Goal: Task Accomplishment & Management: Complete application form

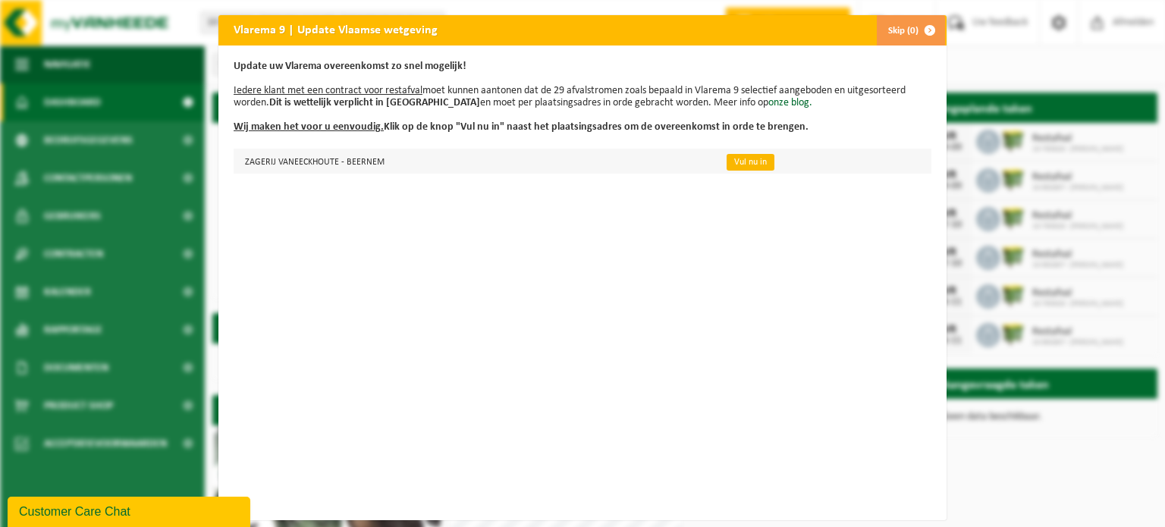
click at [748, 162] on link "Vul nu in" at bounding box center [750, 162] width 48 height 17
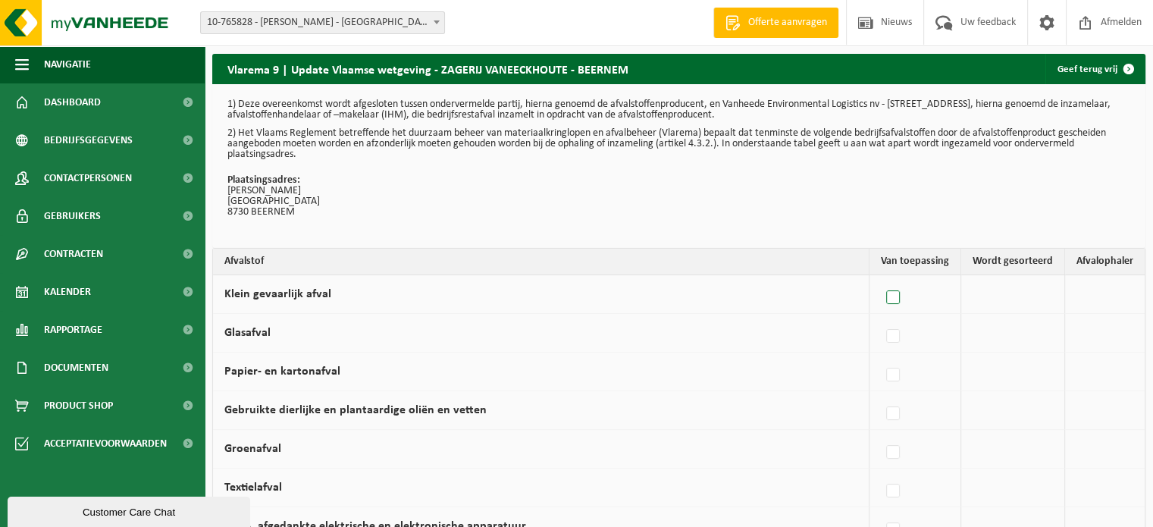
click at [892, 300] on label at bounding box center [893, 298] width 21 height 23
click at [881, 279] on input "Klein gevaarlijk afval" at bounding box center [880, 278] width 1 height 1
checkbox input "true"
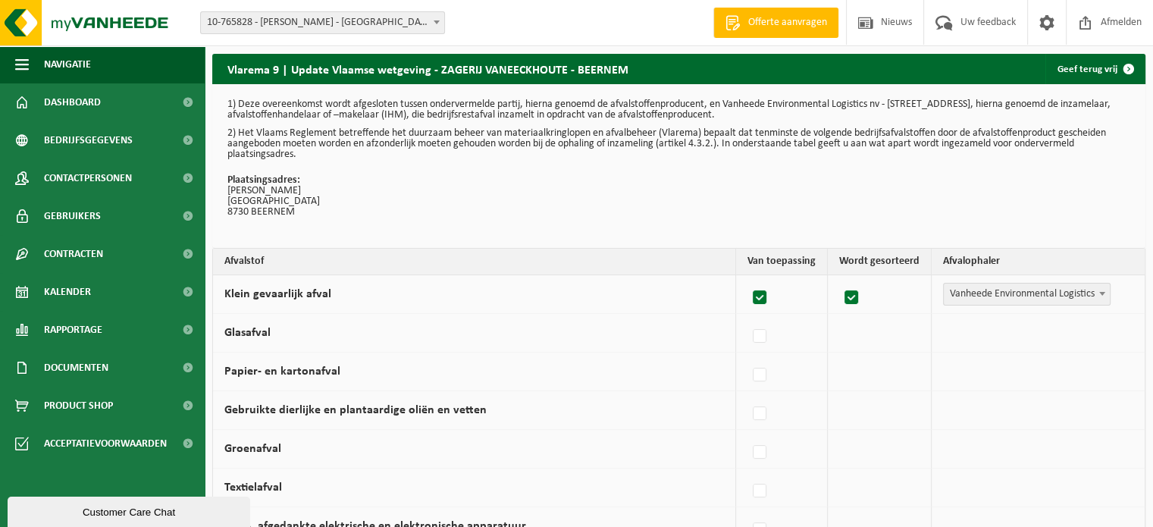
click at [763, 296] on label at bounding box center [760, 298] width 21 height 23
click at [748, 279] on input "Klein gevaarlijk afval" at bounding box center [747, 278] width 1 height 1
checkbox input "false"
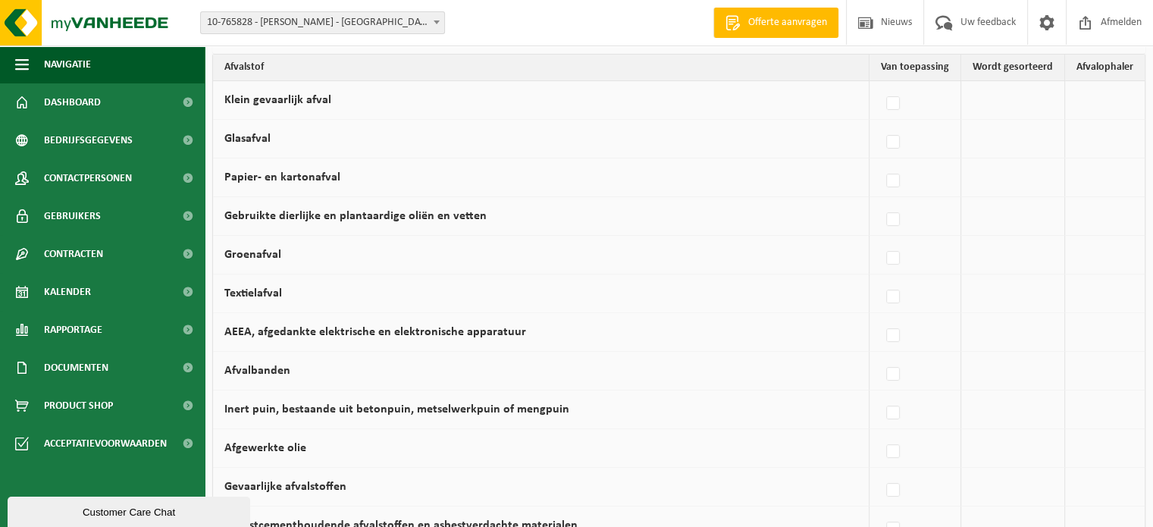
scroll to position [76, 0]
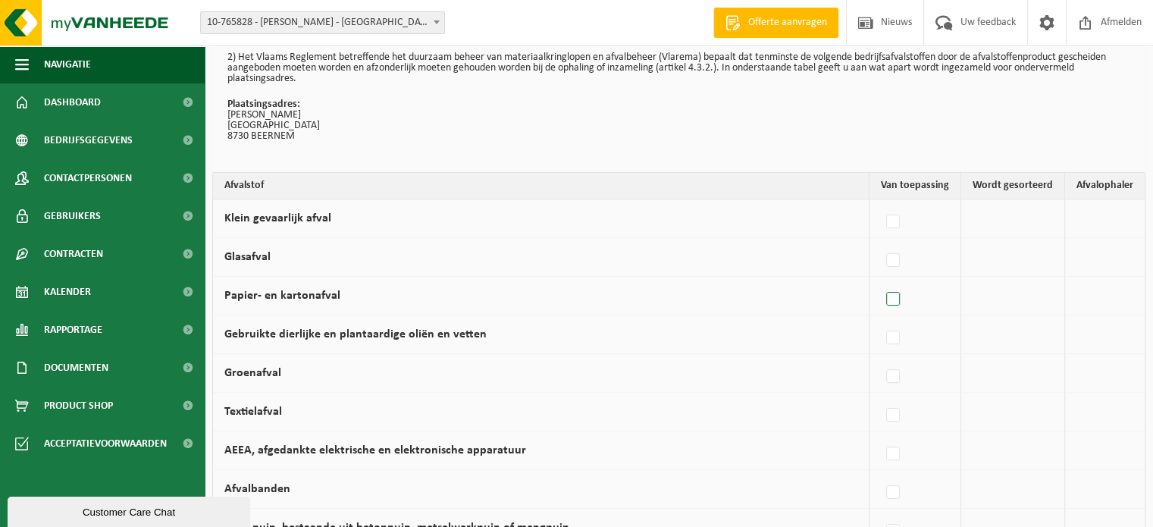
click at [891, 298] on label at bounding box center [893, 299] width 21 height 23
click at [881, 281] on input "Papier- en kartonafval" at bounding box center [880, 280] width 1 height 1
checkbox input "true"
click at [858, 296] on label at bounding box center [852, 299] width 21 height 23
click at [839, 281] on input "checkbox" at bounding box center [839, 280] width 1 height 1
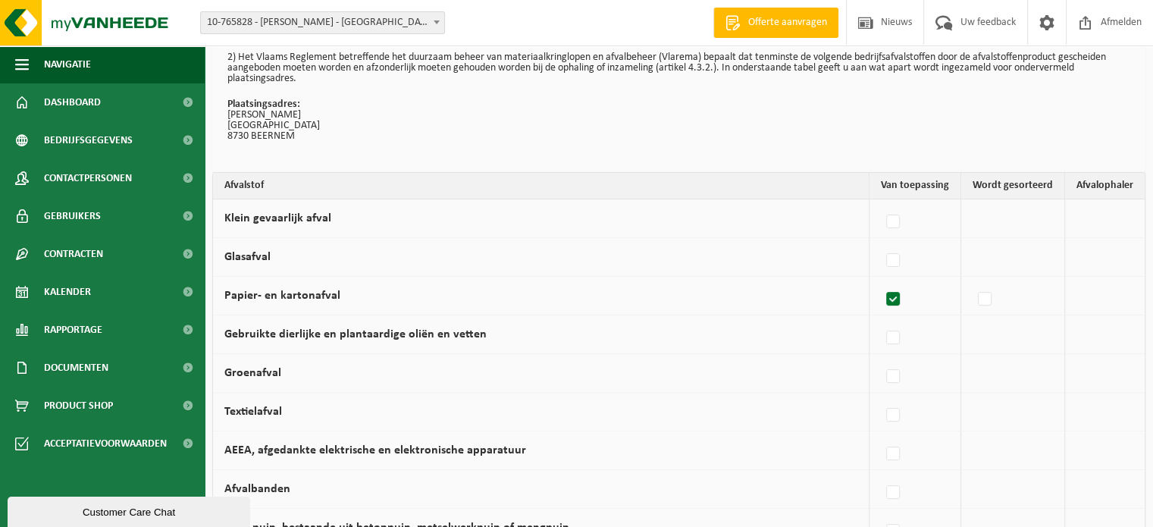
click at [985, 303] on label at bounding box center [985, 299] width 21 height 23
click at [973, 281] on input "checkbox" at bounding box center [972, 280] width 1 height 1
checkbox input "true"
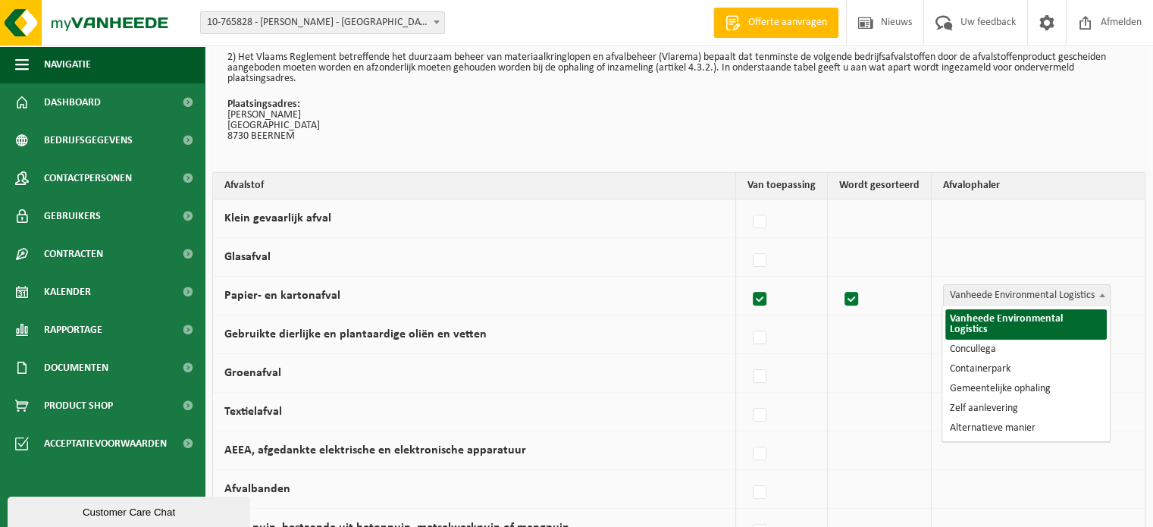
click at [982, 295] on span "Vanheede Environmental Logistics" at bounding box center [1027, 295] width 166 height 21
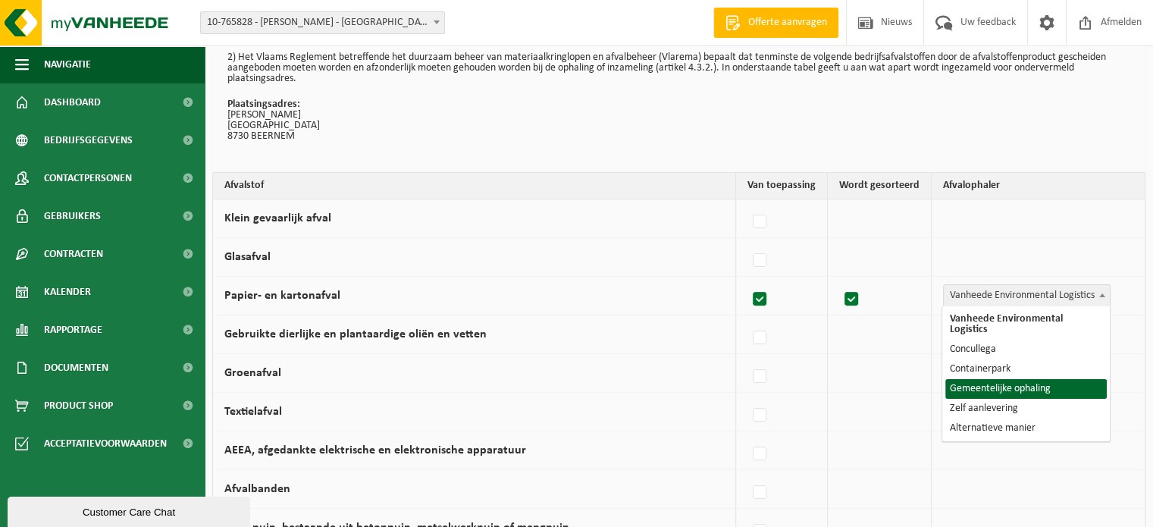
select select "Gemeentelijke ophaling"
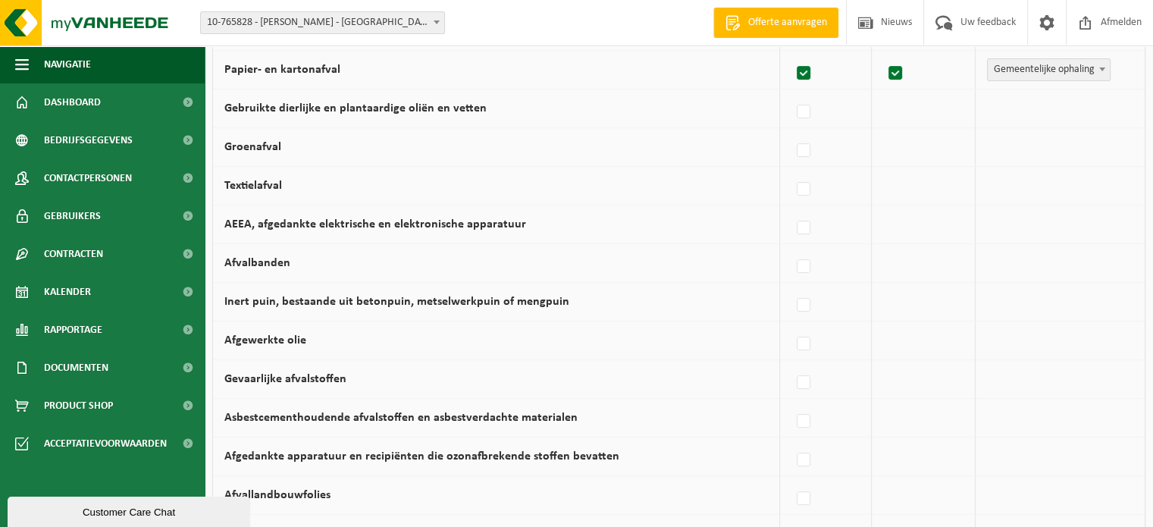
scroll to position [303, 0]
click at [798, 341] on label at bounding box center [804, 342] width 21 height 23
click at [792, 324] on input "Afgewerkte olie" at bounding box center [791, 323] width 1 height 1
checkbox input "true"
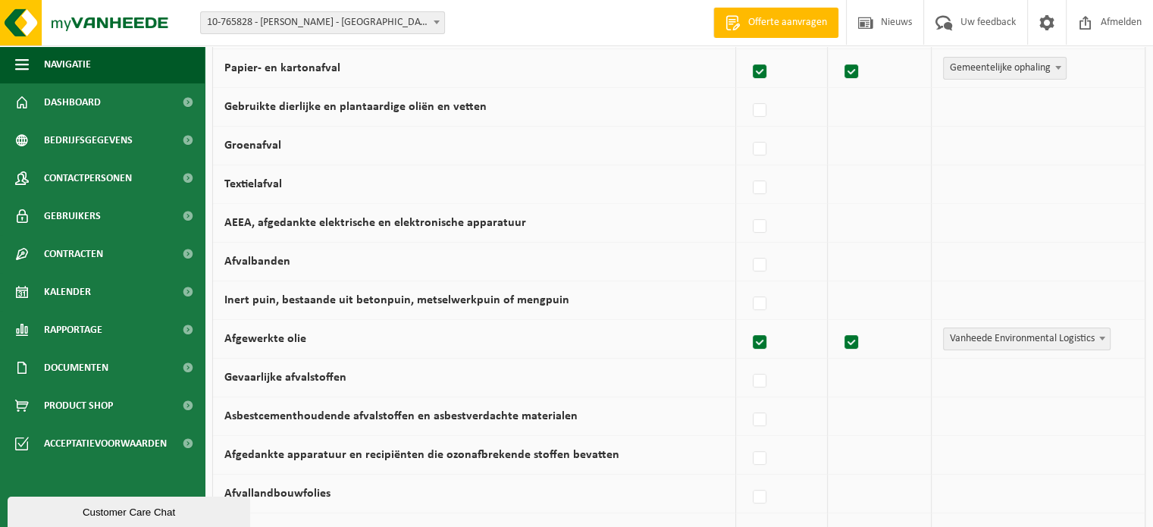
click at [1002, 339] on span "Vanheede Environmental Logistics" at bounding box center [1027, 338] width 166 height 21
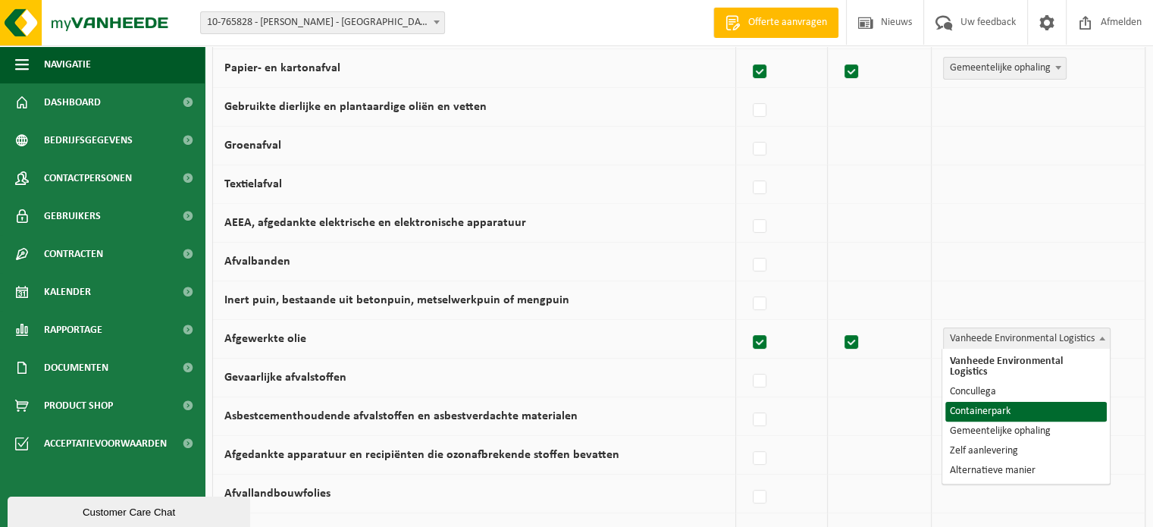
select select "Containerpark"
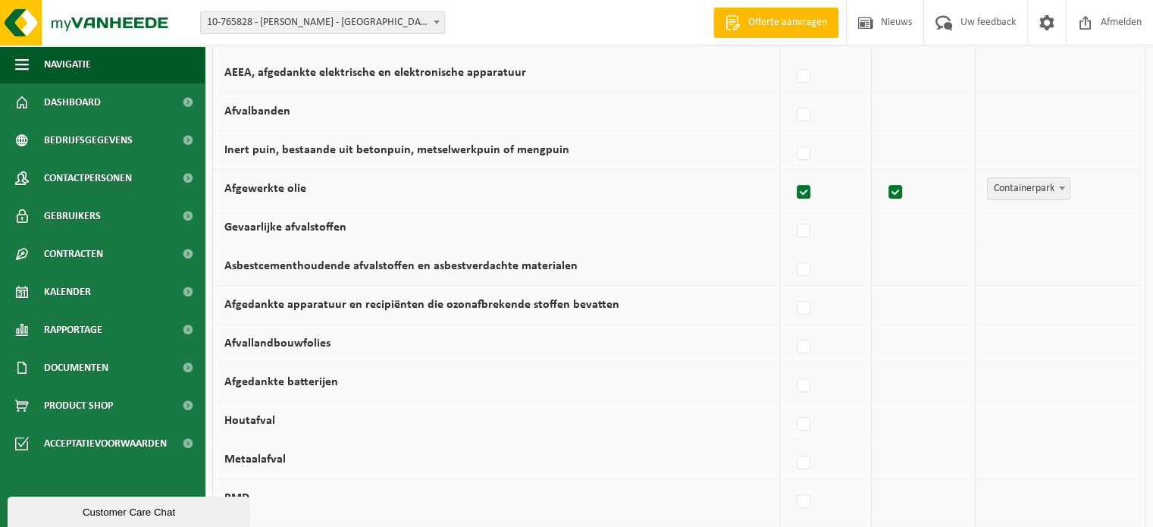
scroll to position [455, 0]
click at [807, 422] on label at bounding box center [804, 423] width 21 height 23
click at [792, 404] on input "Houtafval" at bounding box center [791, 403] width 1 height 1
checkbox input "true"
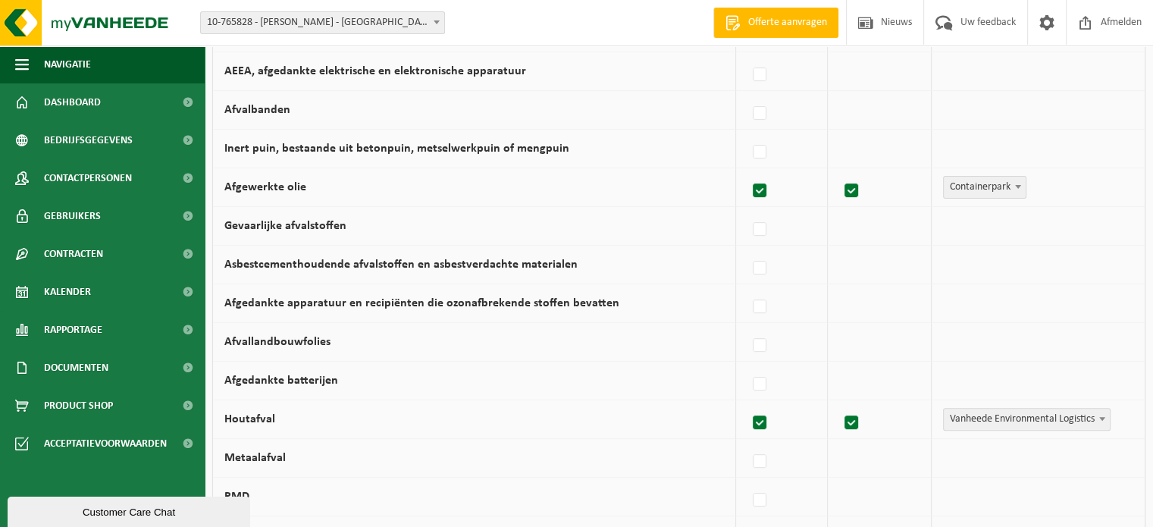
click at [938, 421] on td "Vanheede Environmental Logistics Concullega Containerpark Gemeentelijke ophalin…" at bounding box center [1038, 419] width 213 height 39
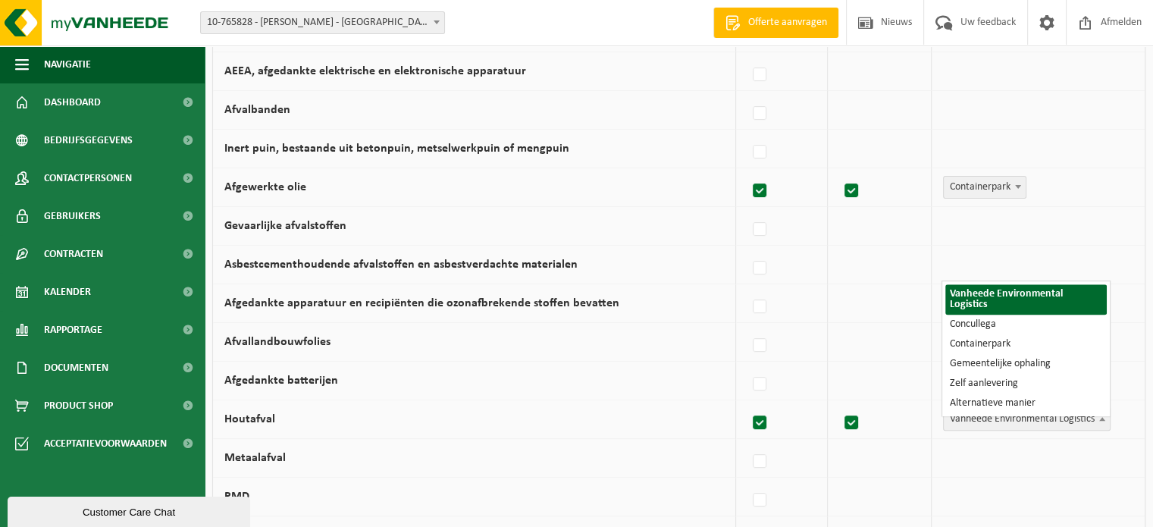
click at [955, 420] on span "Vanheede Environmental Logistics" at bounding box center [1027, 419] width 166 height 21
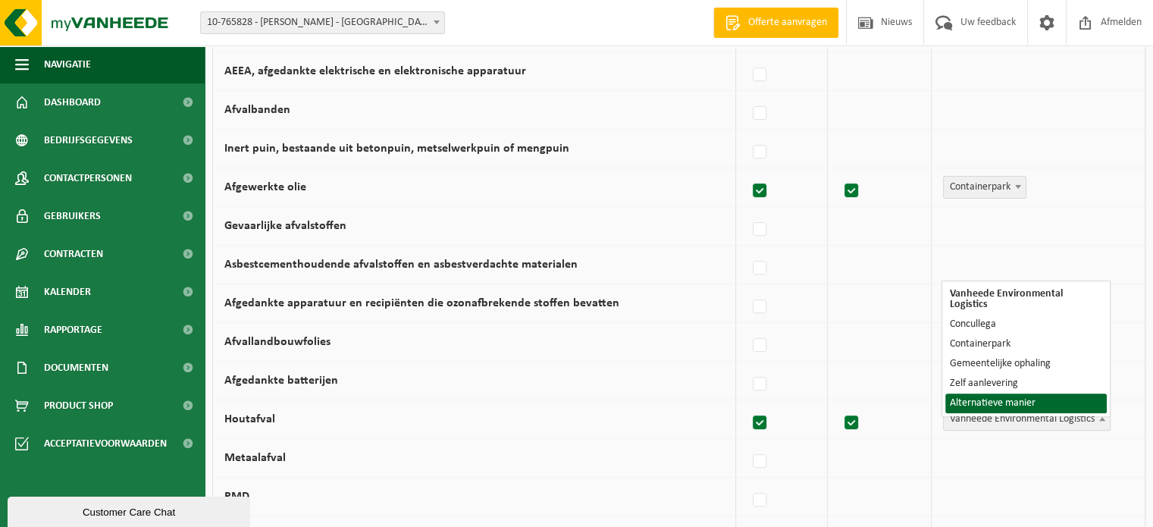
select select "Alternatieve manier"
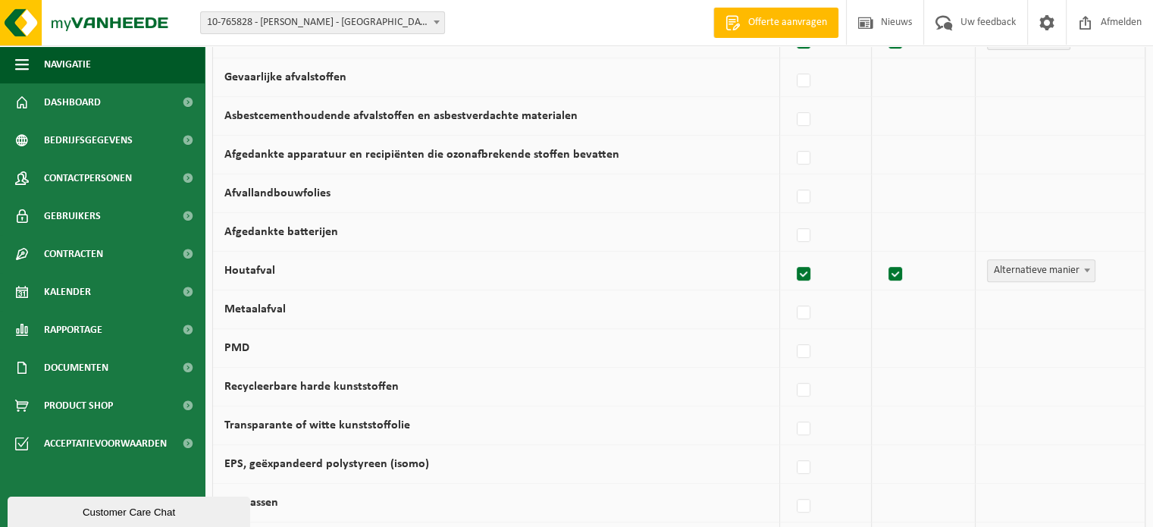
scroll to position [607, 0]
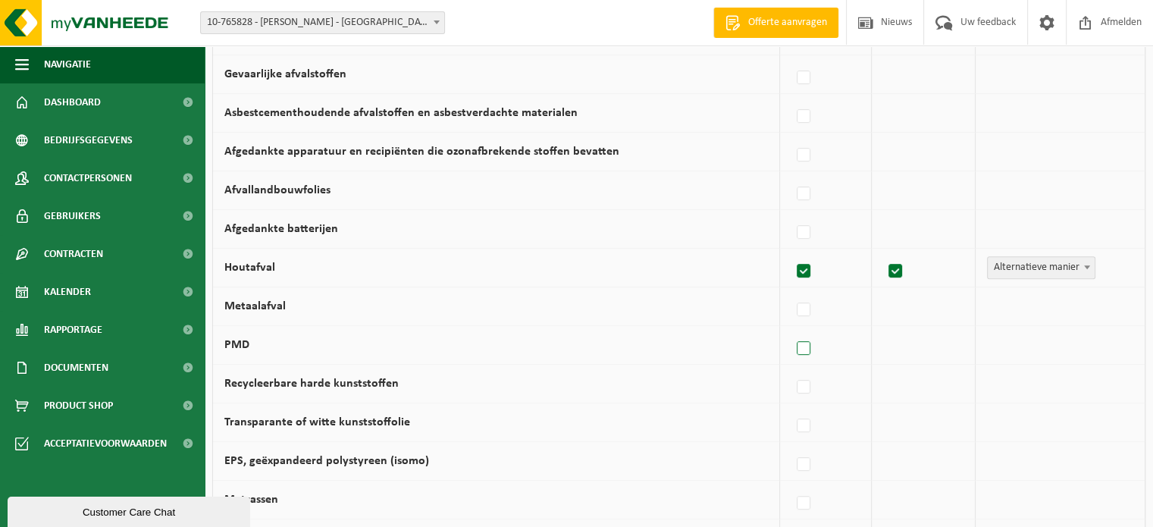
click at [803, 345] on label at bounding box center [804, 348] width 21 height 23
click at [792, 330] on input "PMD" at bounding box center [791, 329] width 1 height 1
checkbox input "true"
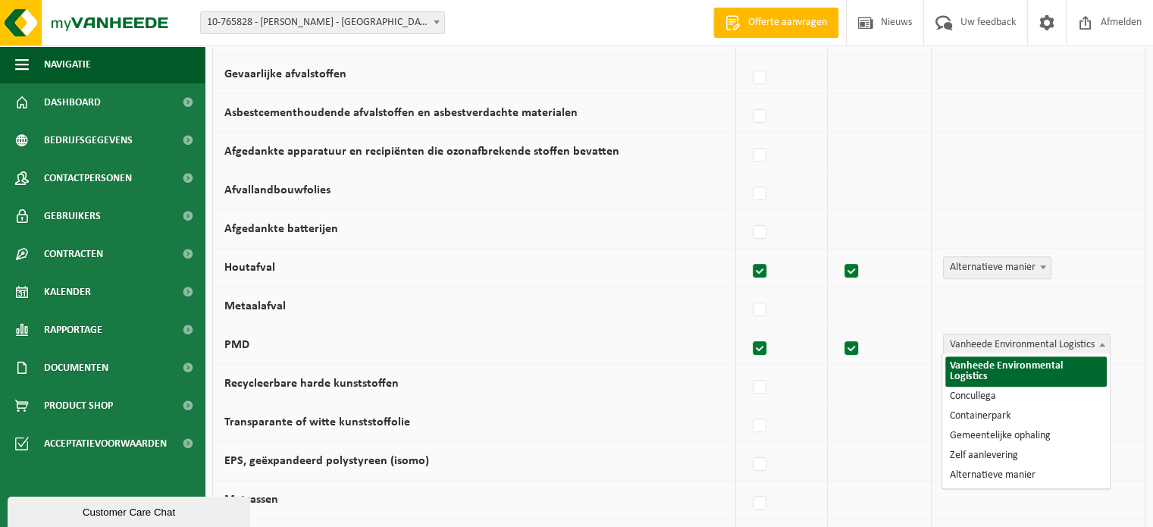
click at [961, 339] on span "Vanheede Environmental Logistics" at bounding box center [1027, 344] width 166 height 21
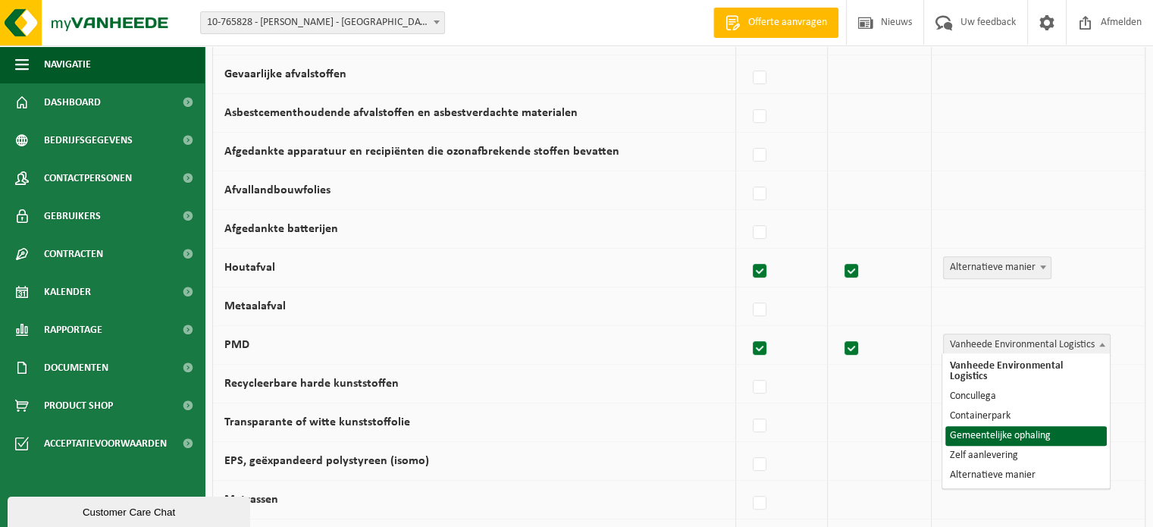
select select "Gemeentelijke ophaling"
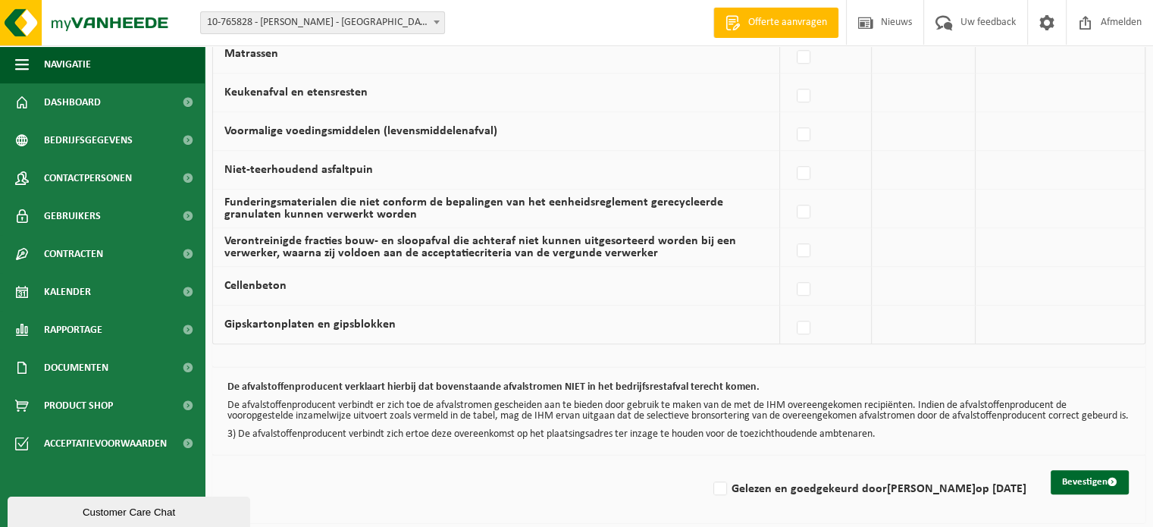
scroll to position [1062, 0]
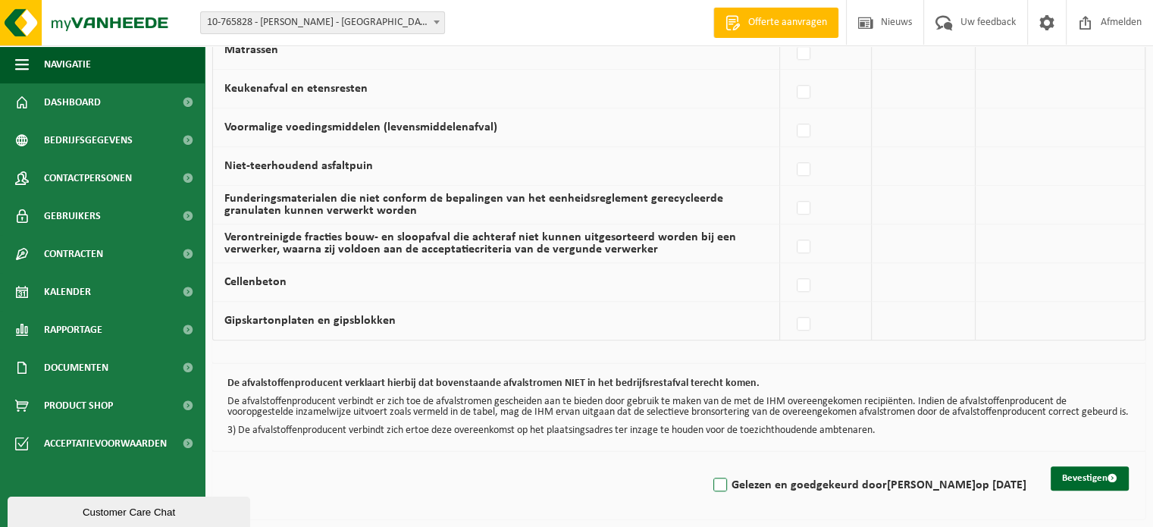
click at [710, 488] on label "Gelezen en goedgekeurd door [PERSON_NAME] op [DATE]" at bounding box center [868, 485] width 316 height 23
click at [707, 466] on input "Gelezen en goedgekeurd door [PERSON_NAME] op [DATE]" at bounding box center [707, 466] width 1 height 1
checkbox input "true"
click at [1091, 478] on button "Bevestigen" at bounding box center [1090, 478] width 78 height 24
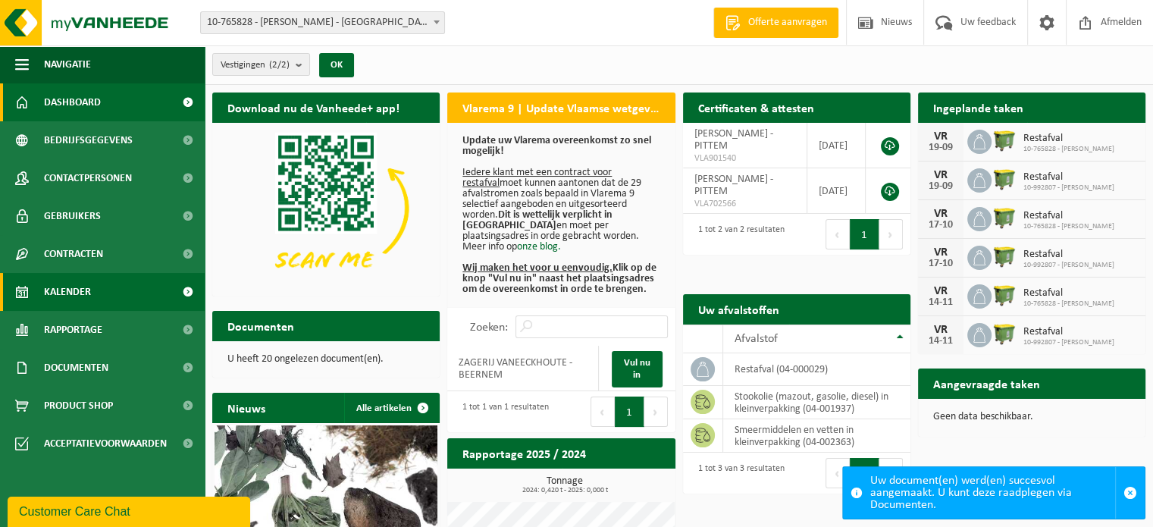
click at [79, 304] on span "Kalender" at bounding box center [67, 292] width 47 height 38
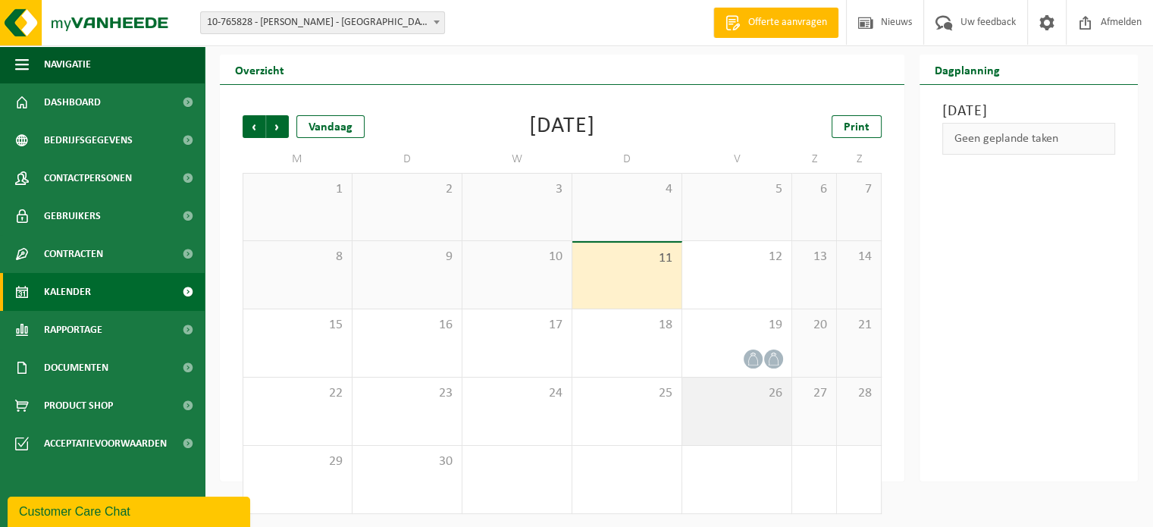
scroll to position [39, 0]
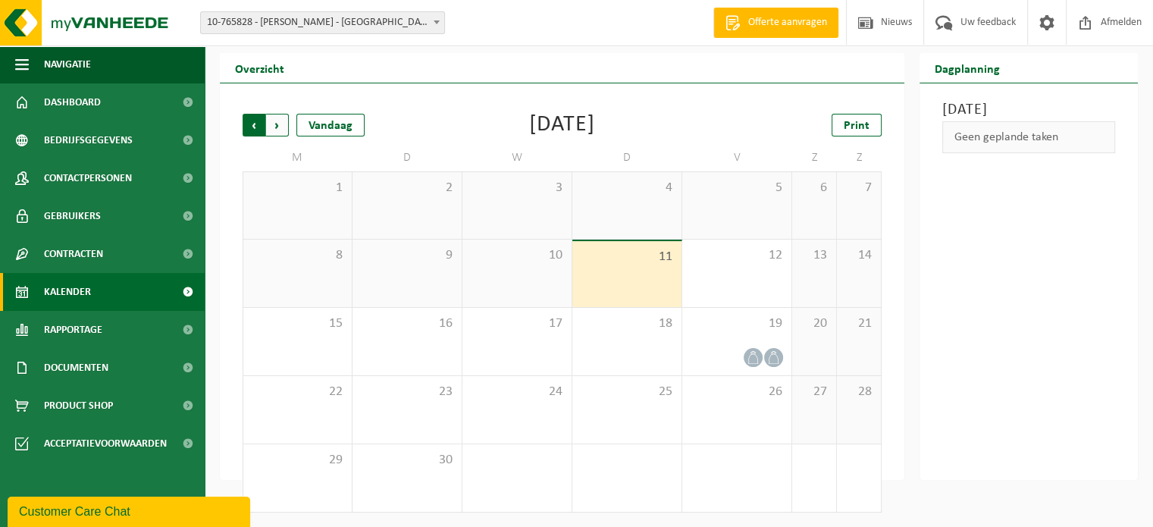
click at [271, 127] on span "Volgende" at bounding box center [277, 125] width 23 height 23
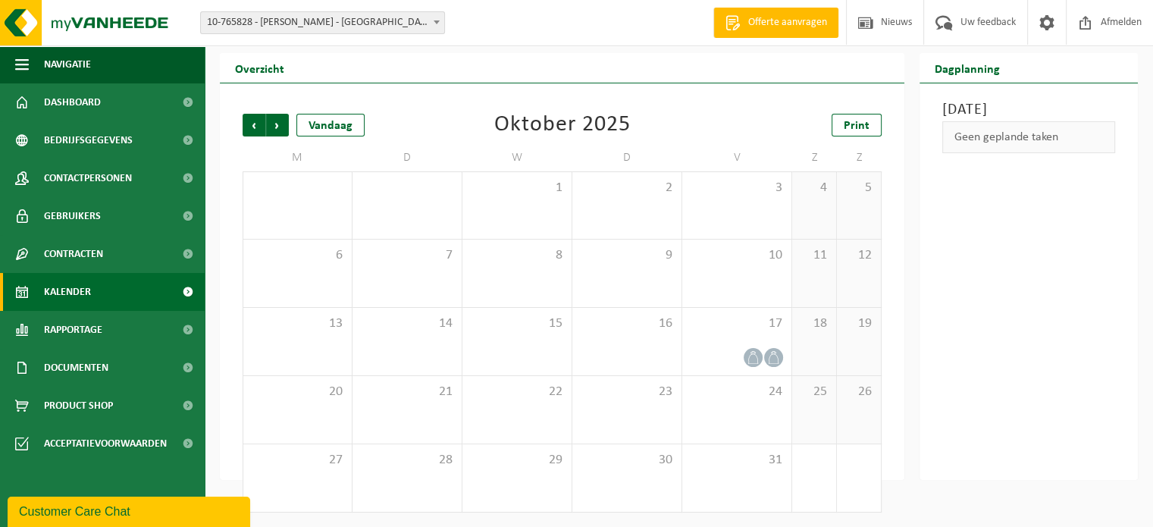
click at [271, 127] on span "Volgende" at bounding box center [277, 125] width 23 height 23
click at [249, 114] on span "Vorige" at bounding box center [254, 125] width 23 height 23
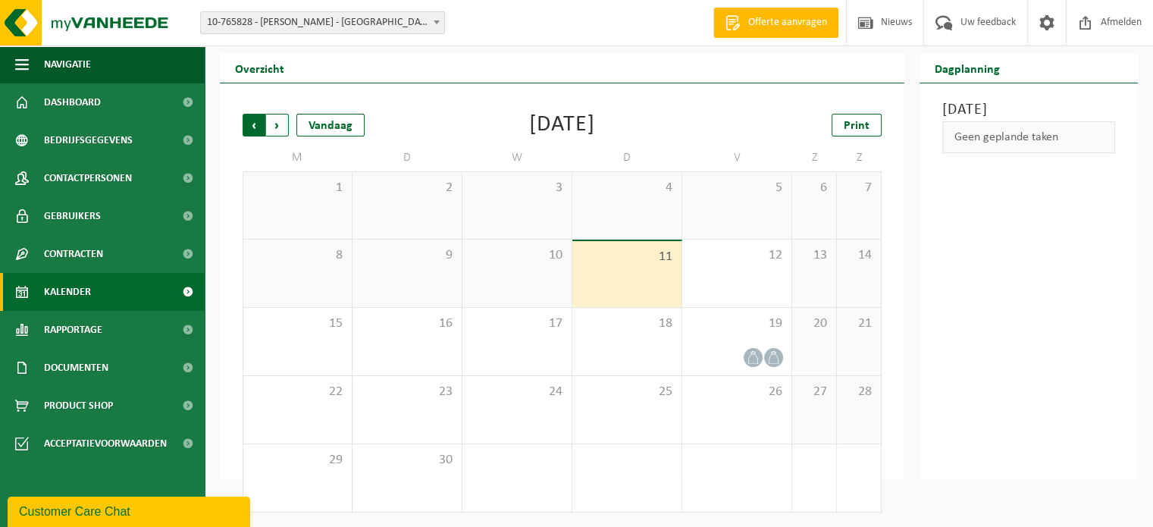
click at [274, 133] on span "Volgende" at bounding box center [277, 125] width 23 height 23
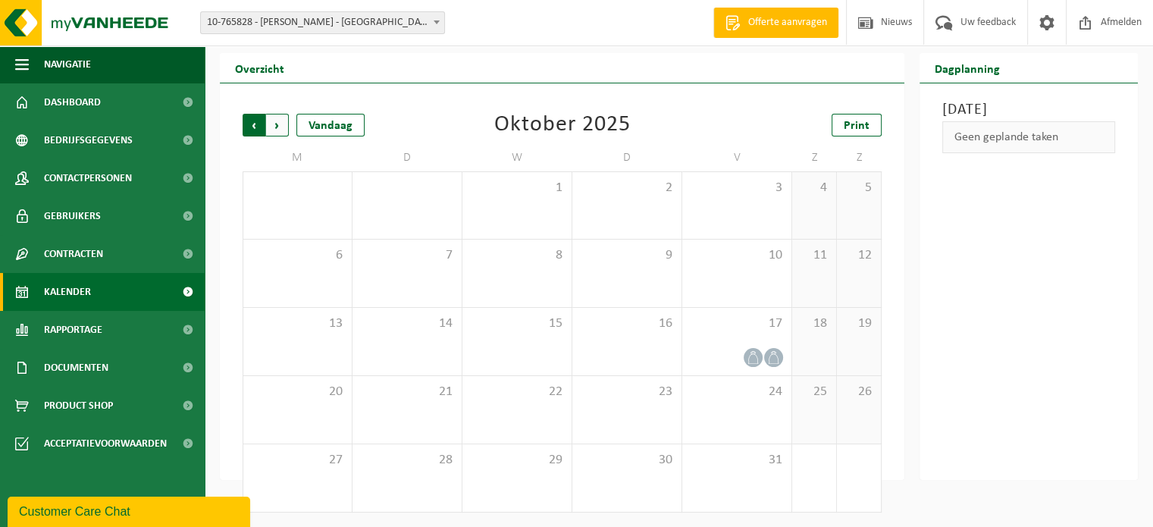
click at [281, 121] on span "Volgende" at bounding box center [277, 125] width 23 height 23
click at [273, 130] on span "Volgende" at bounding box center [277, 125] width 23 height 23
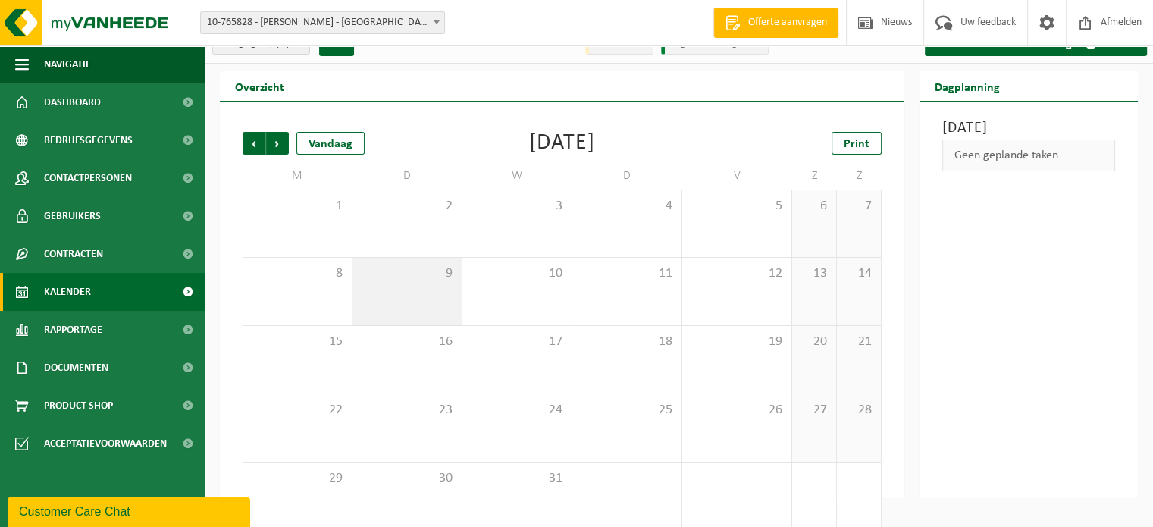
scroll to position [0, 0]
